Goal: Information Seeking & Learning: Learn about a topic

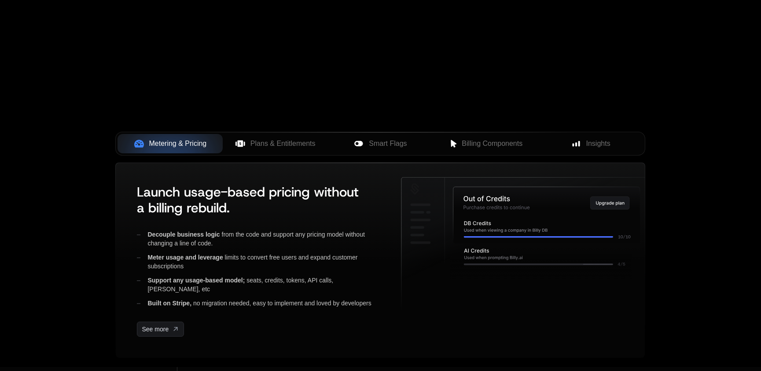
scroll to position [242, 0]
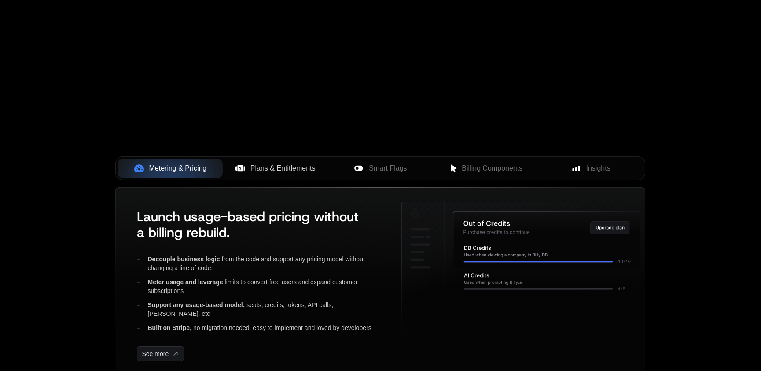
click at [239, 162] on button "Plans & Entitlements" at bounding box center [275, 168] width 105 height 19
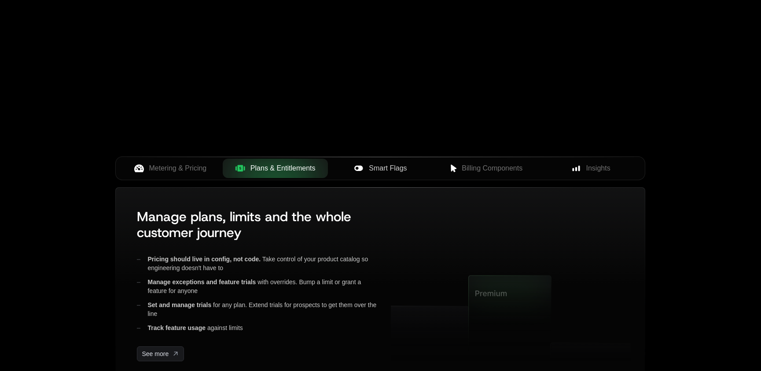
click at [372, 167] on span "Smart Flags" at bounding box center [388, 168] width 38 height 11
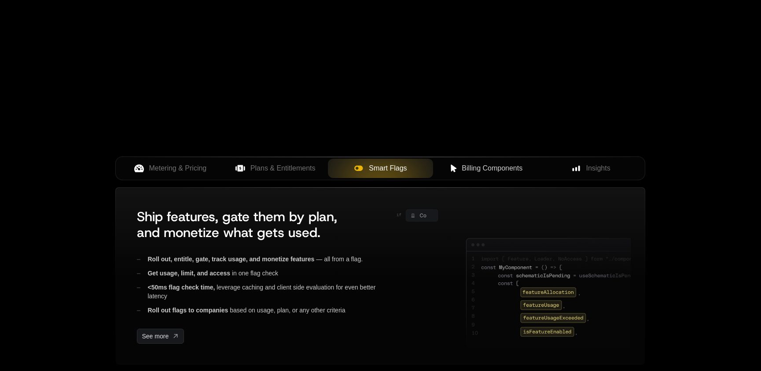
click at [468, 166] on span "Billing Components" at bounding box center [492, 168] width 61 height 11
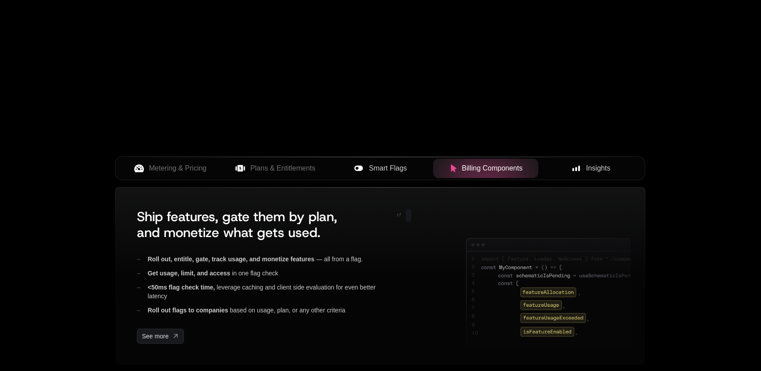
click at [569, 170] on div "Insights" at bounding box center [591, 168] width 91 height 11
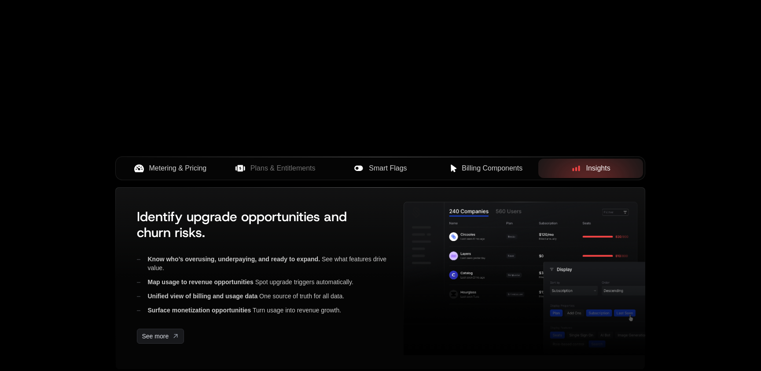
click at [188, 170] on span "Metering & Pricing" at bounding box center [178, 168] width 58 height 11
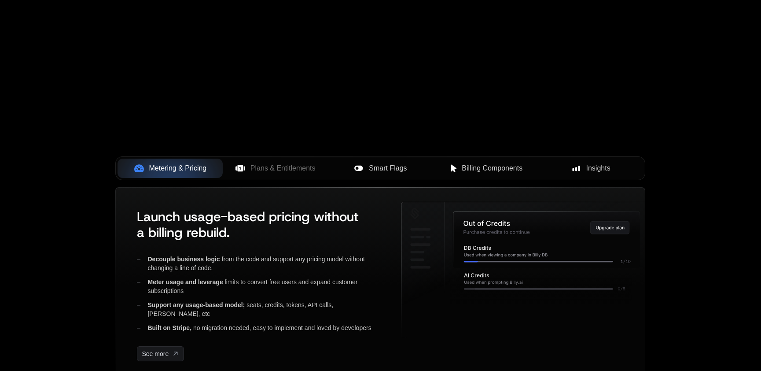
scroll to position [0, 0]
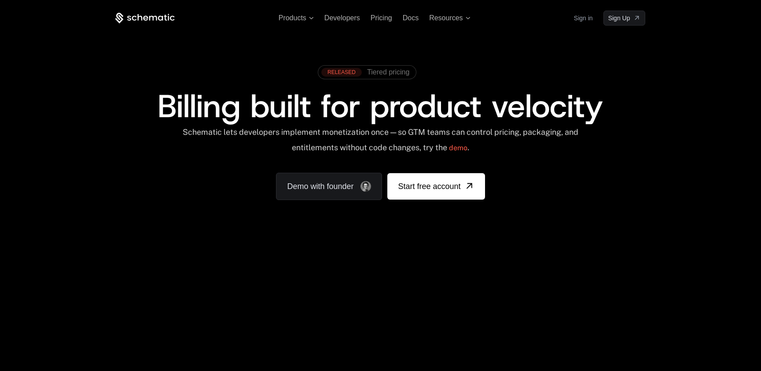
click at [341, 266] on div "Your browser does not support the video tag." at bounding box center [380, 259] width 572 height 371
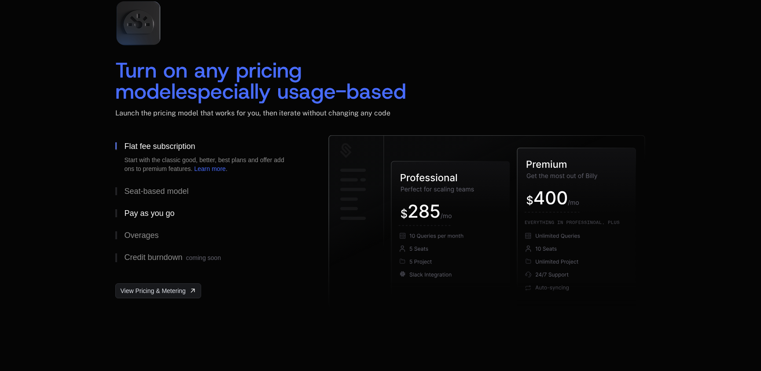
scroll to position [1310, 0]
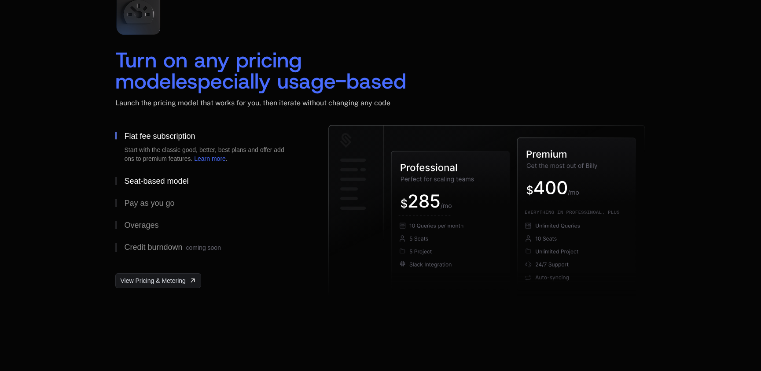
click at [143, 183] on div "Seat-based model" at bounding box center [156, 181] width 64 height 8
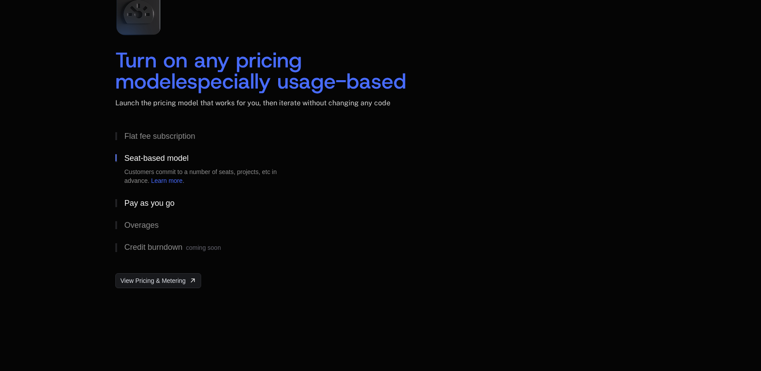
click at [143, 211] on button "Pay as you go" at bounding box center [207, 203] width 185 height 22
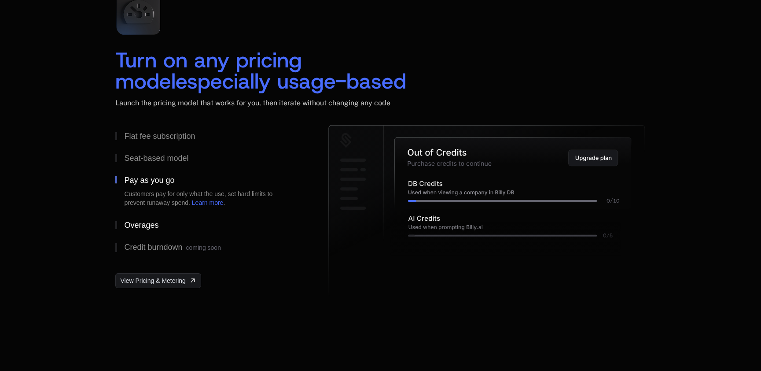
click at [140, 221] on div "Overages" at bounding box center [141, 225] width 34 height 8
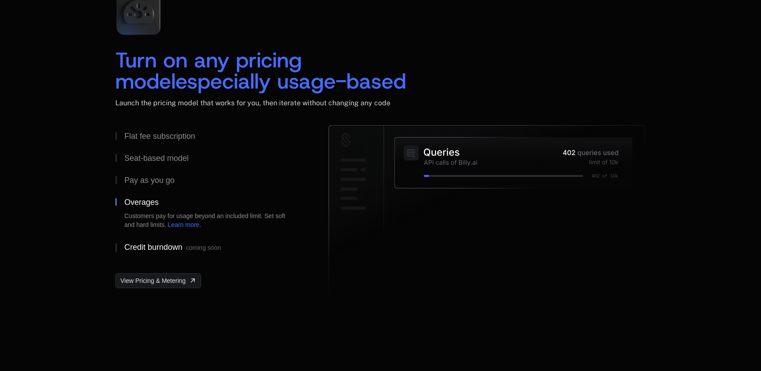
click at [136, 240] on button "Credit burndown coming soon" at bounding box center [207, 247] width 185 height 23
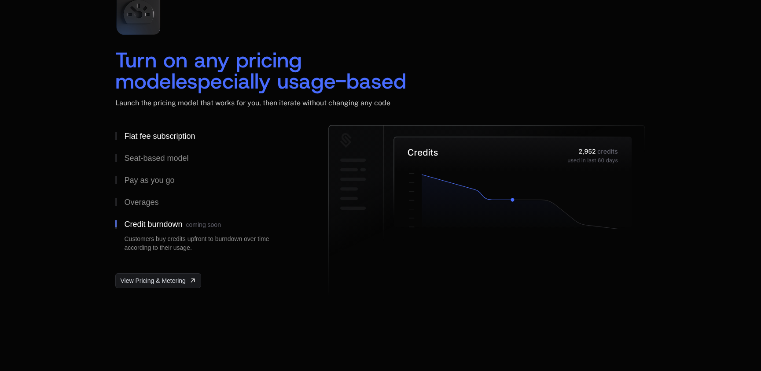
click at [151, 136] on div "Flat fee subscription" at bounding box center [159, 136] width 71 height 8
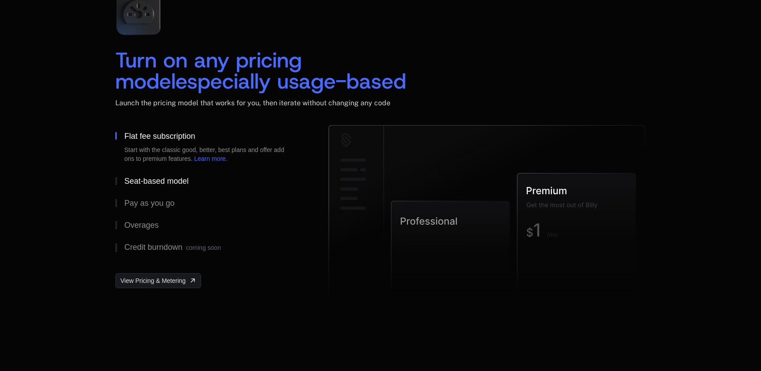
click at [140, 177] on div "Seat-based model" at bounding box center [156, 181] width 64 height 8
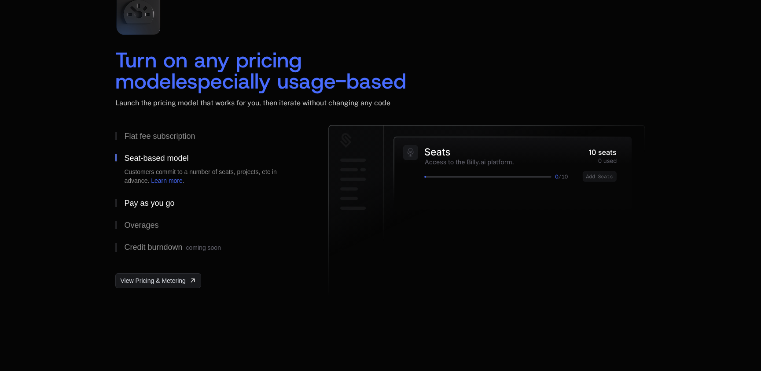
click at [149, 199] on div "Pay as you go" at bounding box center [149, 203] width 50 height 8
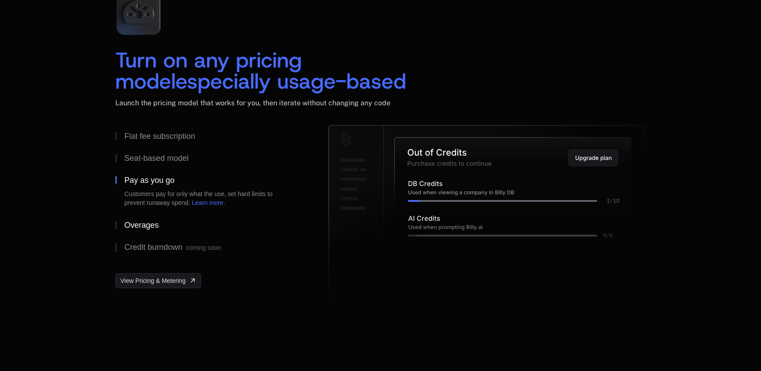
click at [133, 223] on div "Overages" at bounding box center [141, 225] width 34 height 8
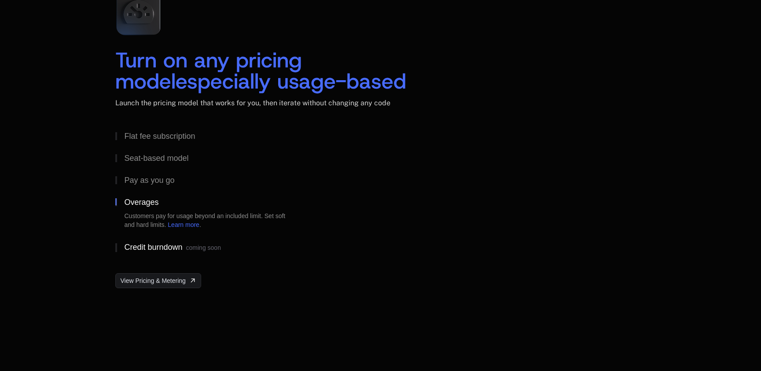
click at [159, 236] on button "Credit burndown coming soon" at bounding box center [207, 247] width 185 height 23
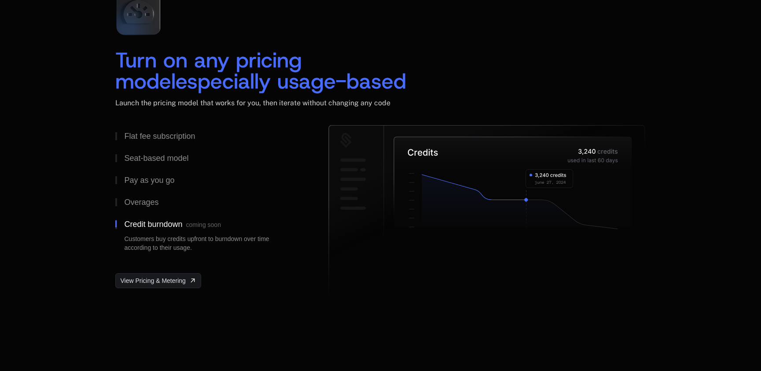
click at [208, 79] on span "especially usage-based" at bounding box center [291, 81] width 231 height 28
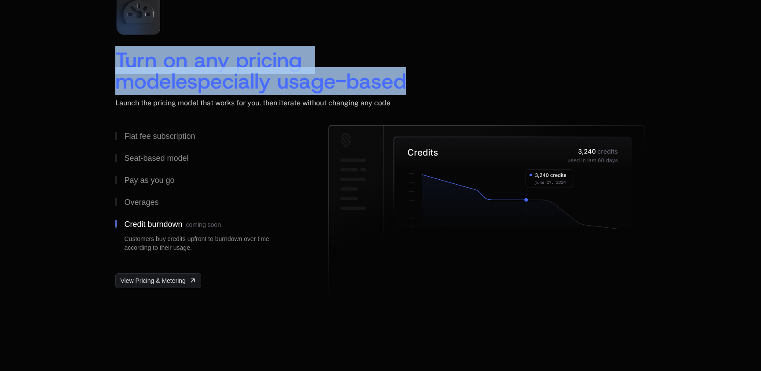
click at [208, 79] on span "especially usage-based" at bounding box center [291, 81] width 231 height 28
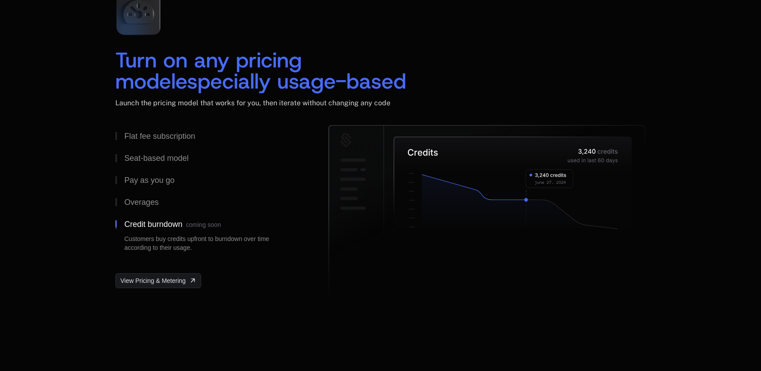
click at [208, 79] on span "especially usage-based" at bounding box center [291, 81] width 231 height 28
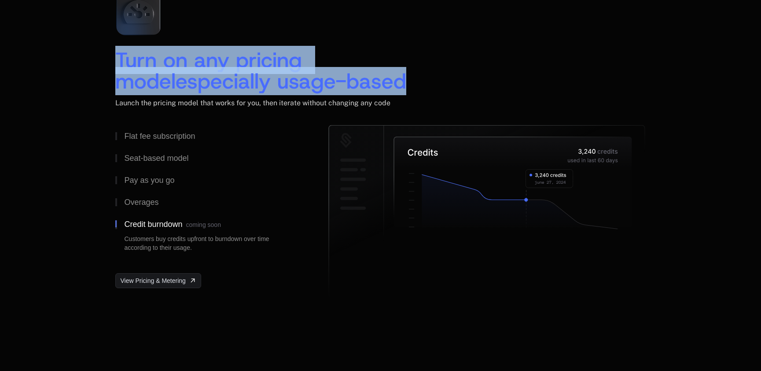
click at [208, 79] on span "especially usage-based" at bounding box center [291, 81] width 231 height 28
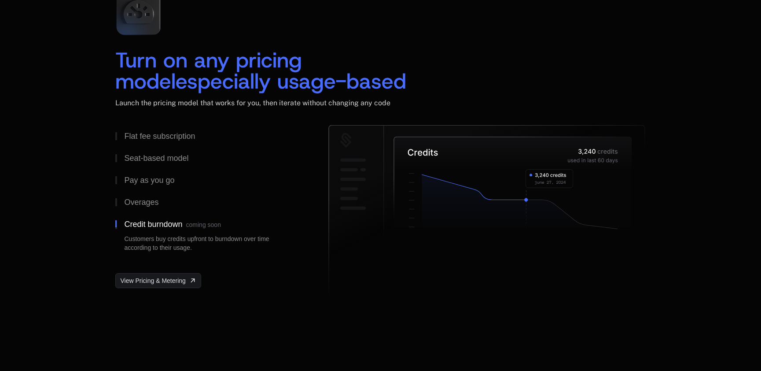
click at [188, 102] on span "Launch the pricing model that works for you, then iterate without changing any …" at bounding box center [252, 103] width 275 height 8
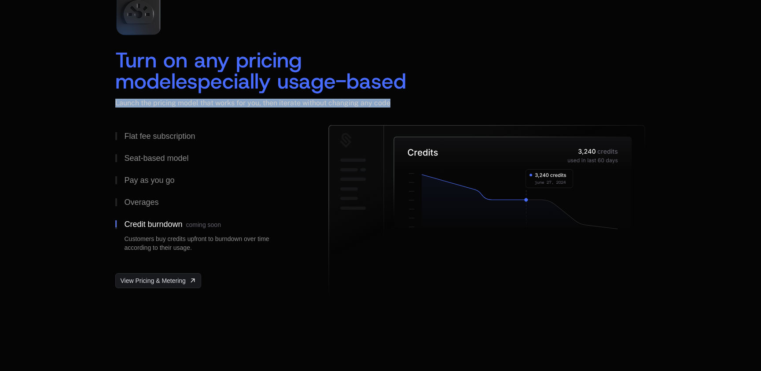
click at [188, 102] on span "Launch the pricing model that works for you, then iterate without changing any …" at bounding box center [252, 103] width 275 height 8
click at [173, 55] on span "Turn on any pricing model" at bounding box center [211, 70] width 193 height 49
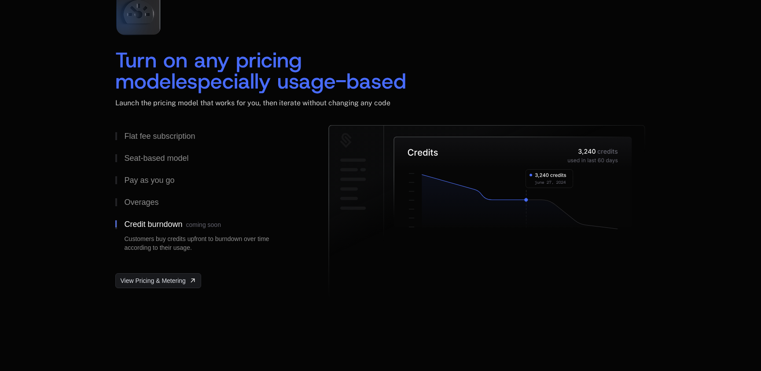
click at [173, 55] on span "Turn on any pricing model" at bounding box center [211, 70] width 193 height 49
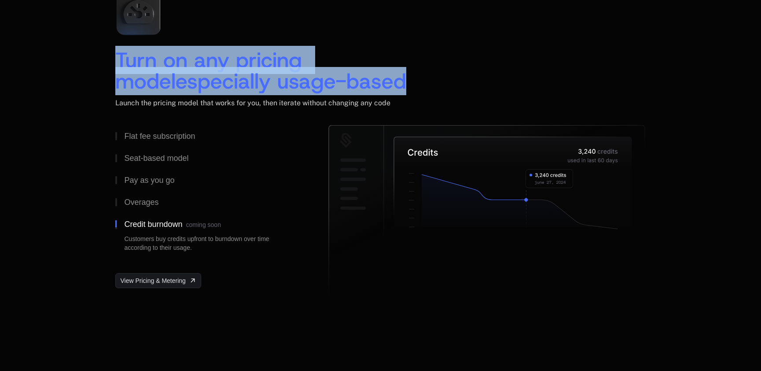
click at [246, 115] on div "Launch the pricing model that works for you, then iterate without changing any …" at bounding box center [380, 112] width 530 height 26
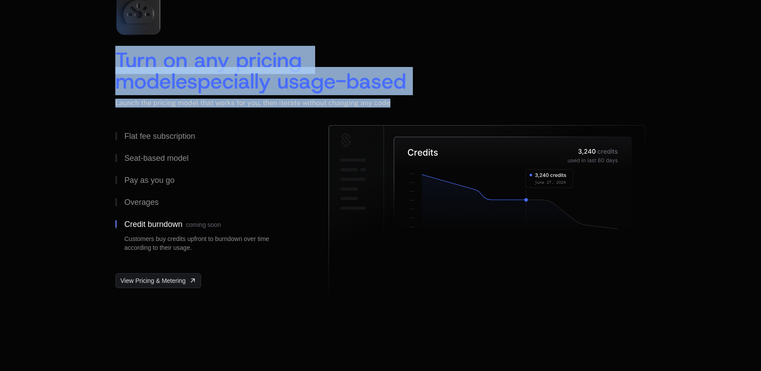
drag, startPoint x: 411, startPoint y: 103, endPoint x: 111, endPoint y: 66, distance: 301.7
click at [111, 66] on div "Turn on any pricing model especially usage-based Launch the pricing model that …" at bounding box center [380, 142] width 572 height 317
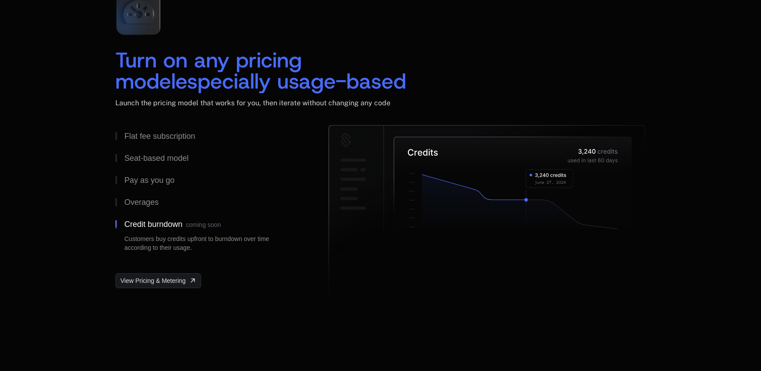
click at [164, 60] on span "Turn on any pricing model" at bounding box center [211, 70] width 193 height 49
